Goal: Task Accomplishment & Management: Use online tool/utility

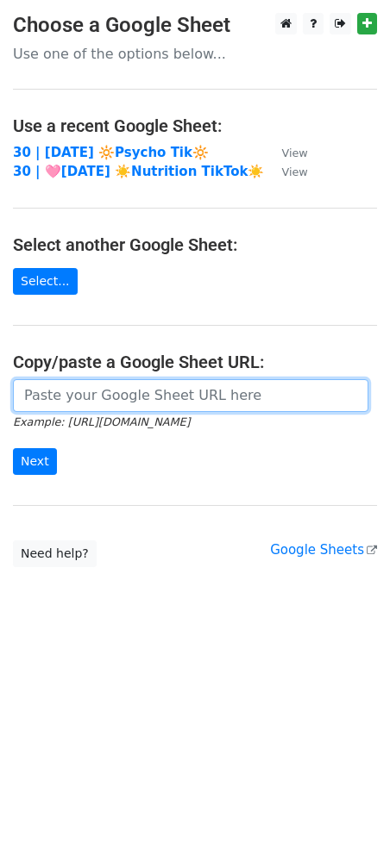
click at [197, 381] on input "url" at bounding box center [190, 395] width 355 height 33
paste input "https://docs.google.com/spreadsheets/d/1_-HF1z_mzBfiL3S1jmhURs20GyVg-L2pmgX2MMB…"
type input "https://docs.google.com/spreadsheets/d/1_-HF1z_mzBfiL3S1jmhURs20GyVg-L2pmgX2MMB…"
click at [13, 448] on input "Next" at bounding box center [35, 461] width 44 height 27
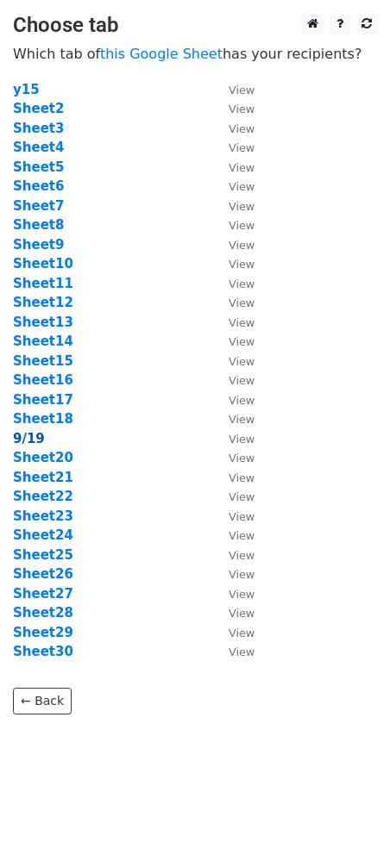
click at [30, 434] on strong "9/19" at bounding box center [29, 439] width 32 height 16
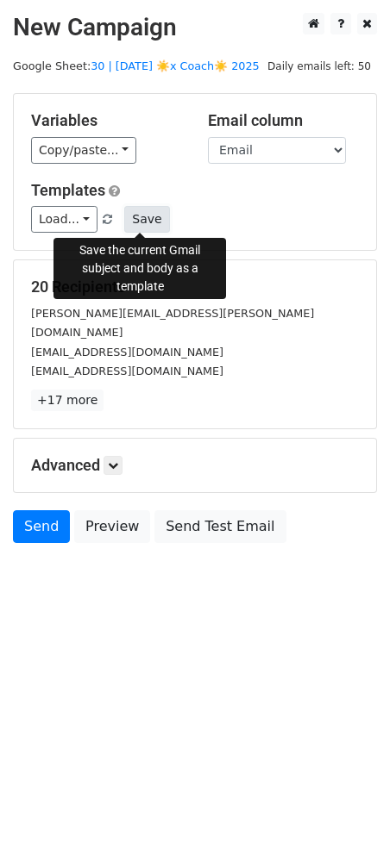
click at [146, 213] on button "Save" at bounding box center [146, 219] width 45 height 27
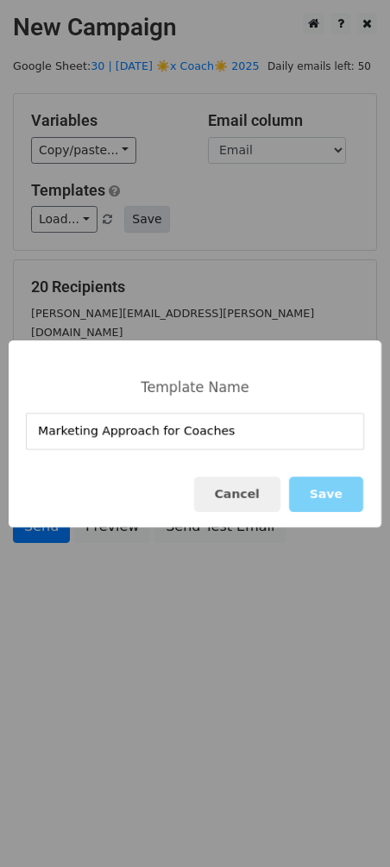
type input "Marketing Approach for Coaches"
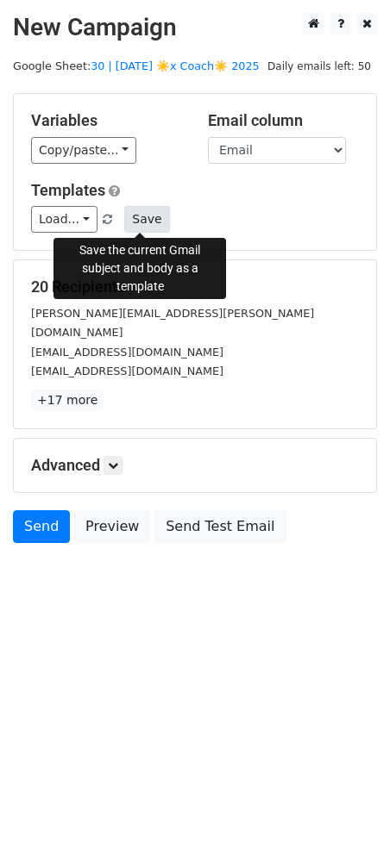
click at [128, 213] on button "Save" at bounding box center [146, 219] width 45 height 27
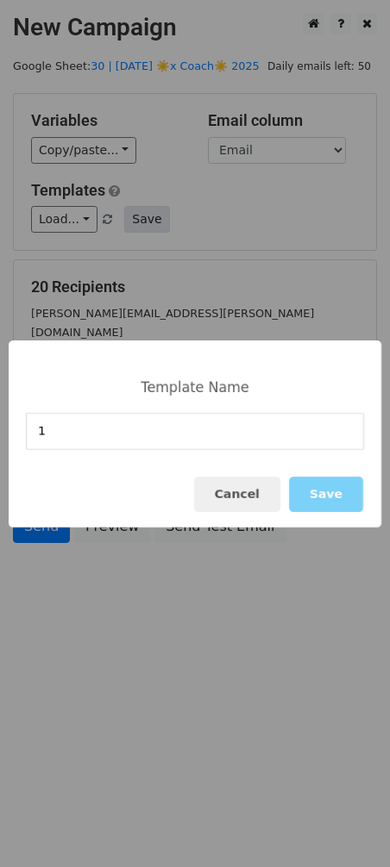
type input "1"
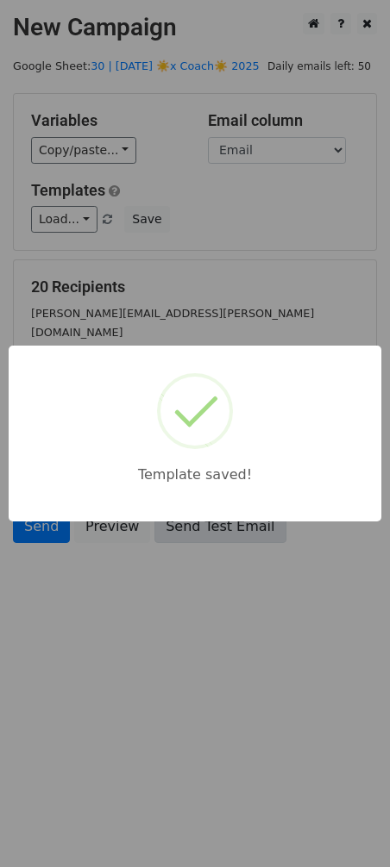
drag, startPoint x: 242, startPoint y: 264, endPoint x: 166, endPoint y: 518, distance: 265.7
click at [240, 266] on div "Template saved!" at bounding box center [195, 433] width 390 height 867
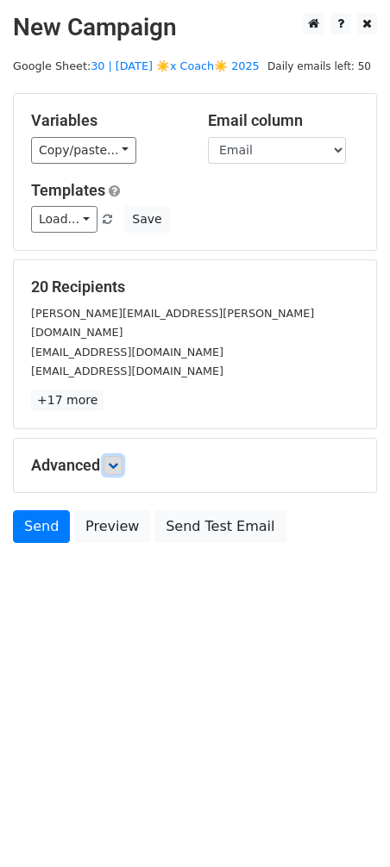
click at [117, 460] on icon at bounding box center [113, 465] width 10 height 10
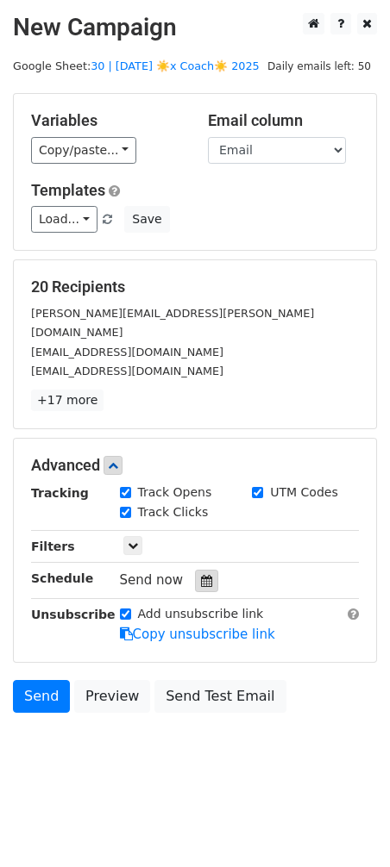
click at [204, 575] on icon at bounding box center [206, 581] width 11 height 12
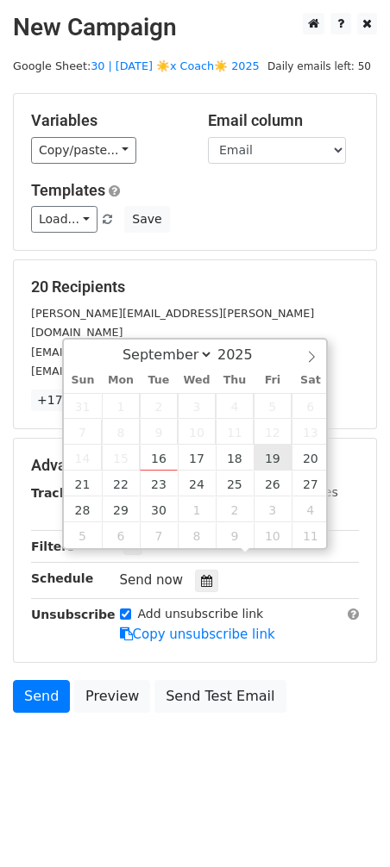
type input "2025-09-19 12:00"
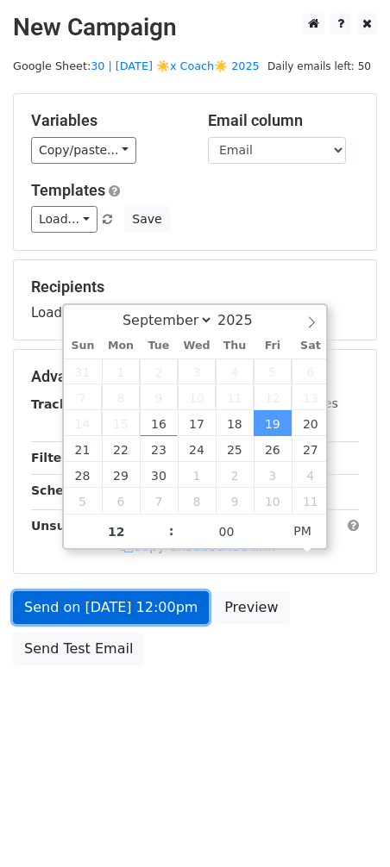
click at [105, 603] on link "Send on Sep 19 at 12:00pm" at bounding box center [111, 607] width 196 height 33
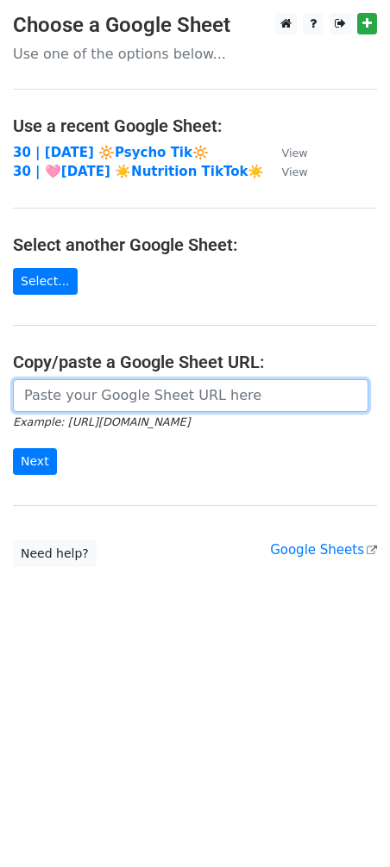
click at [166, 407] on input "url" at bounding box center [190, 395] width 355 height 33
paste input "[URL][DOMAIN_NAME]"
type input "[URL][DOMAIN_NAME]"
click at [13, 448] on input "Next" at bounding box center [35, 461] width 44 height 27
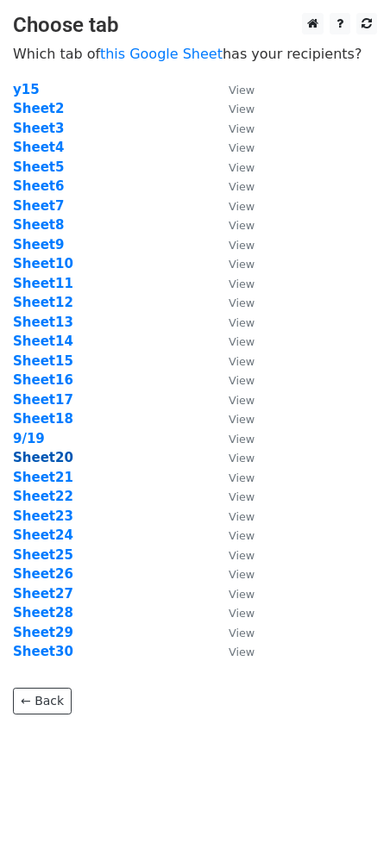
click at [47, 457] on strong "Sheet20" at bounding box center [43, 458] width 60 height 16
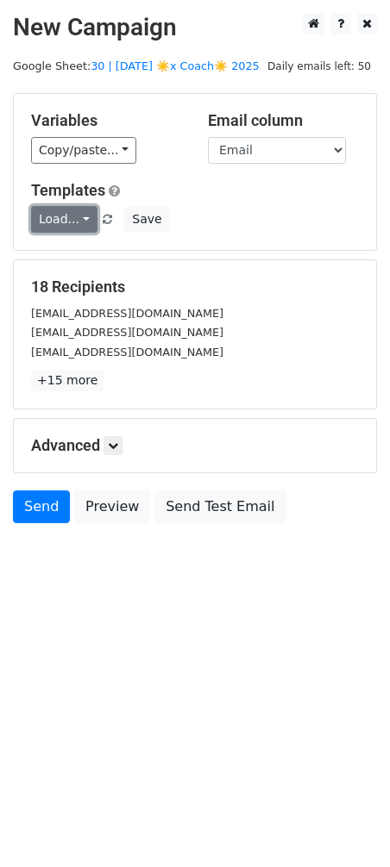
click at [86, 212] on link "Load..." at bounding box center [64, 219] width 66 height 27
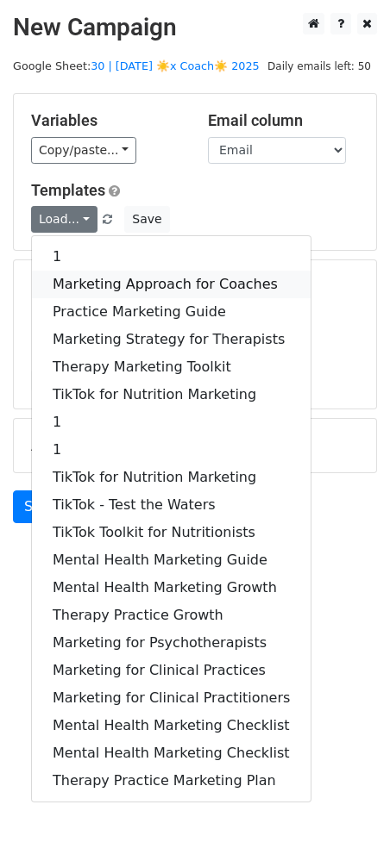
click at [124, 281] on link "Marketing Approach for Coaches" at bounding box center [171, 285] width 278 height 28
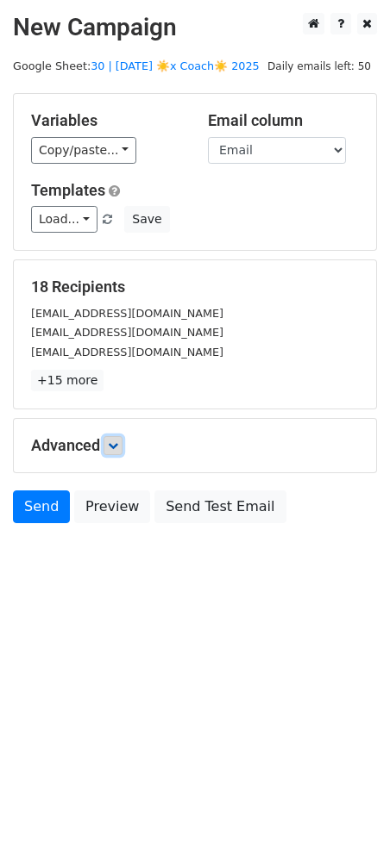
click at [114, 438] on link at bounding box center [112, 445] width 19 height 19
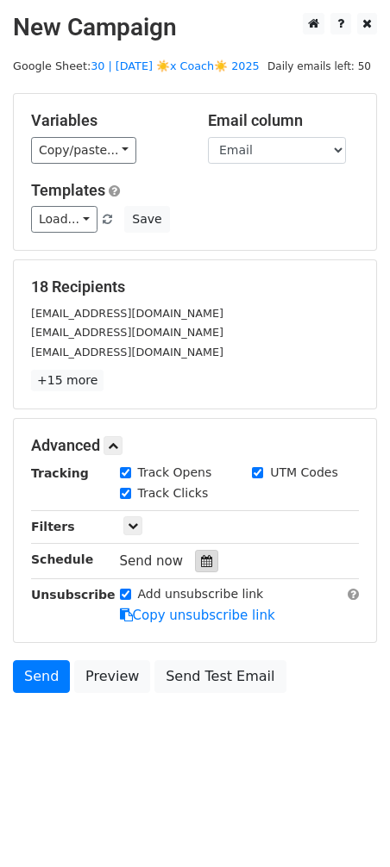
click at [203, 563] on icon at bounding box center [206, 561] width 11 height 12
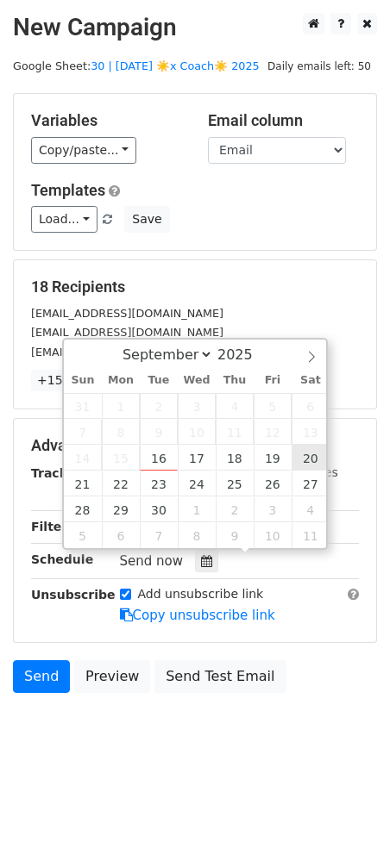
type input "2025-09-20 12:00"
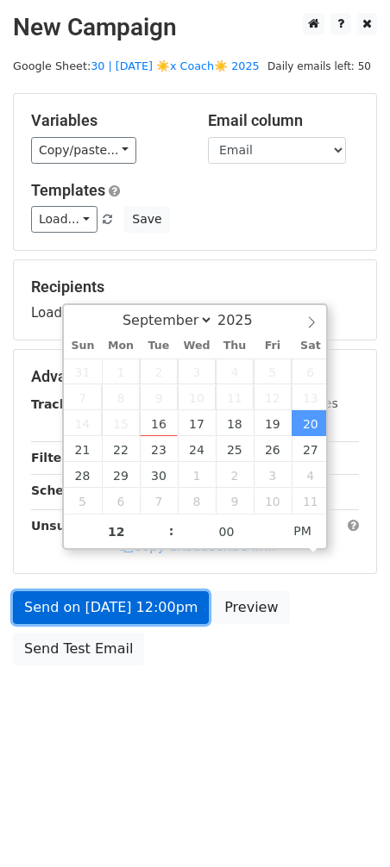
click at [161, 615] on link "Send on Sep 20 at 12:00pm" at bounding box center [111, 607] width 196 height 33
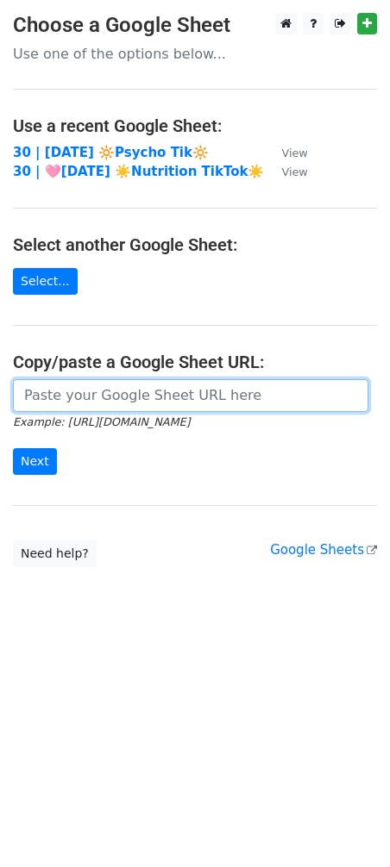
click at [152, 398] on input "url" at bounding box center [190, 395] width 355 height 33
paste input "[URL][DOMAIN_NAME]"
type input "[URL][DOMAIN_NAME]"
click at [13, 448] on input "Next" at bounding box center [35, 461] width 44 height 27
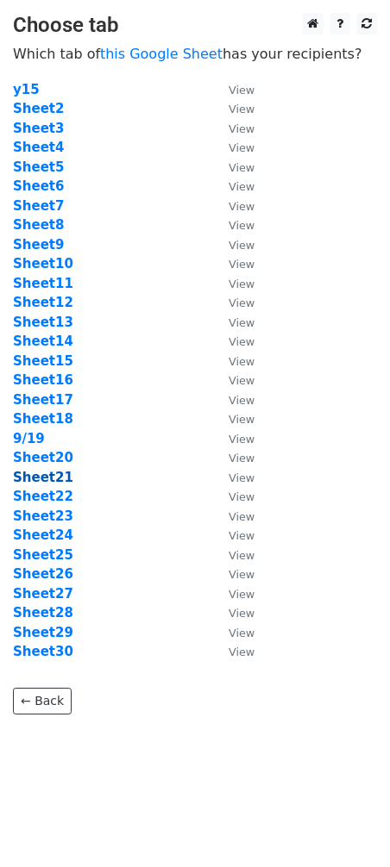
click at [42, 470] on strong "Sheet21" at bounding box center [43, 478] width 60 height 16
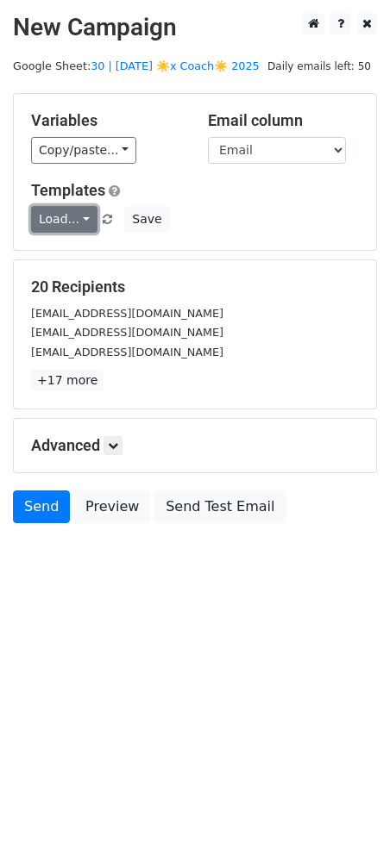
click at [63, 223] on link "Load..." at bounding box center [64, 219] width 66 height 27
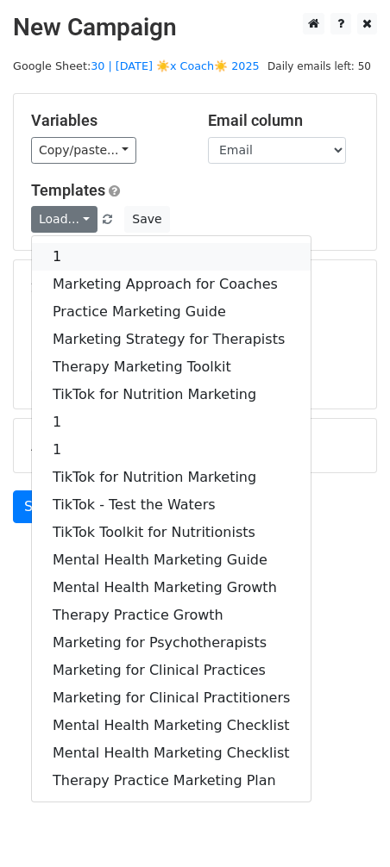
click at [70, 253] on link "1" at bounding box center [171, 257] width 278 height 28
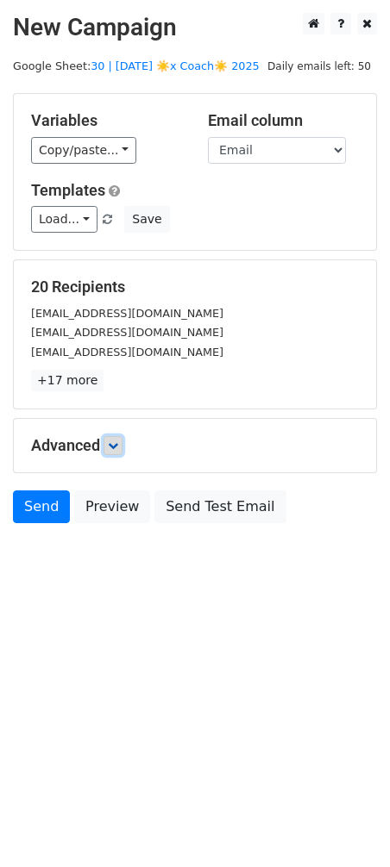
click at [108, 444] on link at bounding box center [112, 445] width 19 height 19
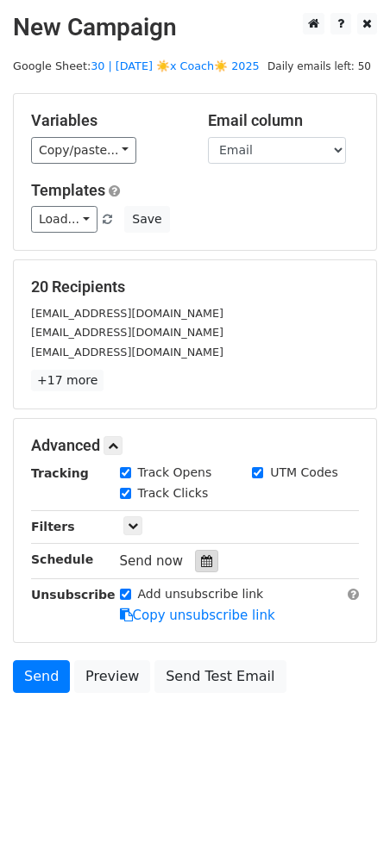
click at [195, 559] on div at bounding box center [206, 561] width 23 height 22
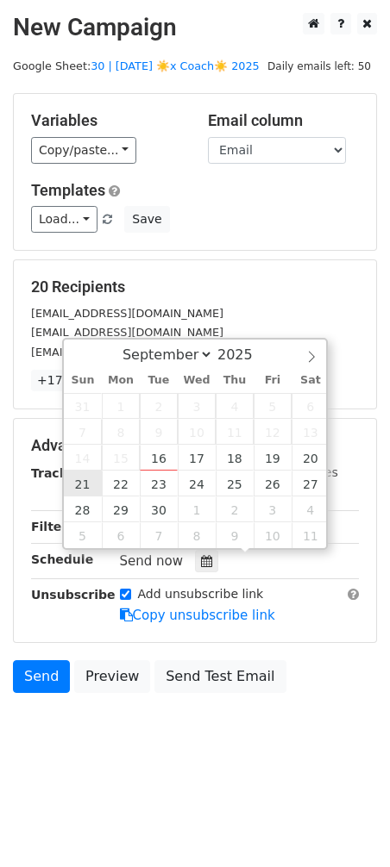
type input "[DATE] 12:00"
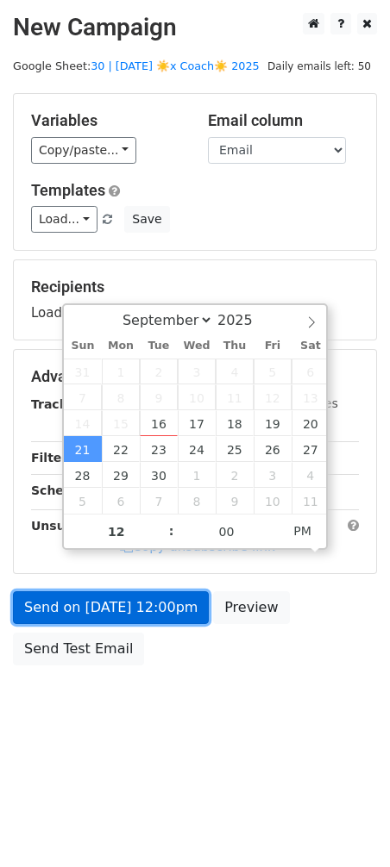
click at [98, 614] on link "Send on [DATE] 12:00pm" at bounding box center [111, 607] width 196 height 33
